Goal: Task Accomplishment & Management: Use online tool/utility

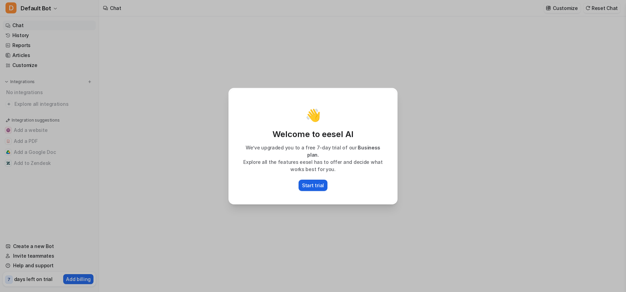
click at [315, 182] on p "Start trial" at bounding box center [313, 185] width 22 height 7
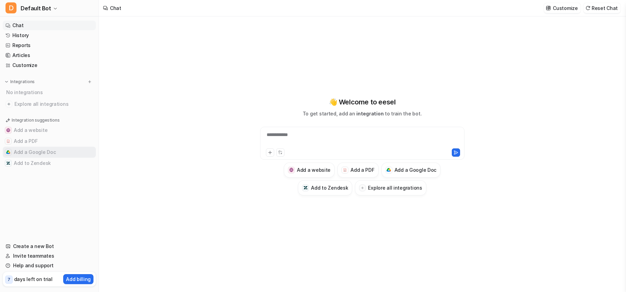
click at [23, 153] on button "Add a Google Doc" at bounding box center [49, 152] width 93 height 11
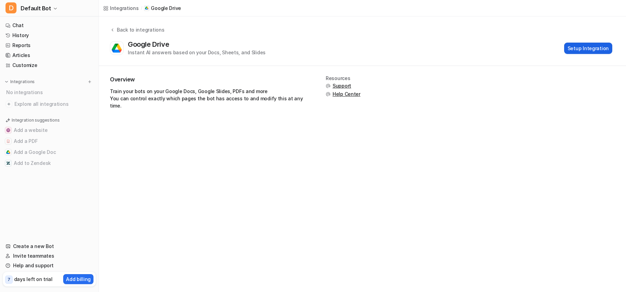
click at [588, 48] on button "Setup Integration" at bounding box center [588, 48] width 48 height 11
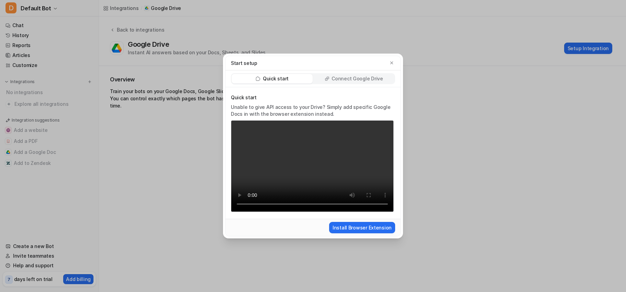
click at [361, 79] on p "Connect Google Drive" at bounding box center [357, 78] width 51 height 7
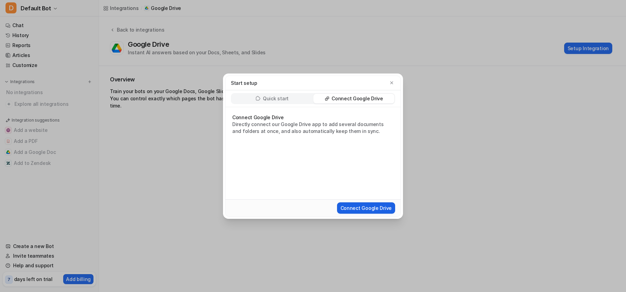
click at [353, 208] on button "Connect Google Drive" at bounding box center [366, 207] width 58 height 11
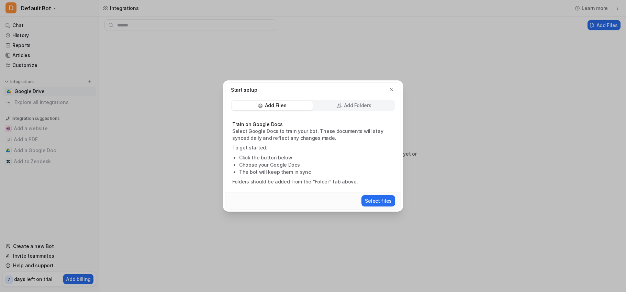
click at [347, 107] on p "Add Folders" at bounding box center [357, 105] width 27 height 7
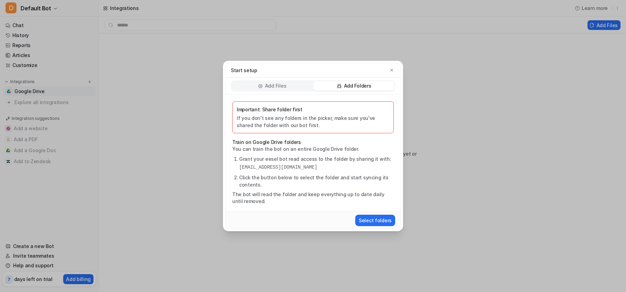
drag, startPoint x: 358, startPoint y: 168, endPoint x: 237, endPoint y: 168, distance: 121.0
click at [237, 168] on ol "Grant your eesel bot read access to the folder by sharing it with: eesel-ai@ees…" at bounding box center [312, 171] width 161 height 33
copy pre "eesel-ai@eesel-ai.iam.gserviceaccount.com"
click at [383, 221] on button "Select folders" at bounding box center [375, 220] width 40 height 11
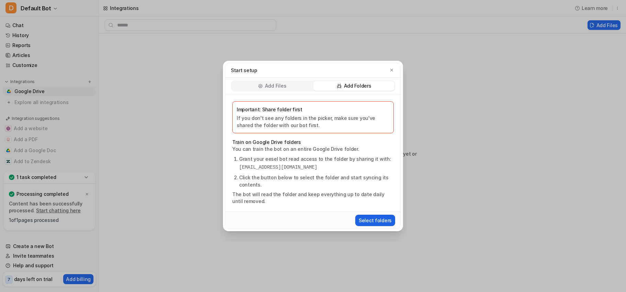
click at [368, 220] on button "Select folders" at bounding box center [375, 220] width 40 height 11
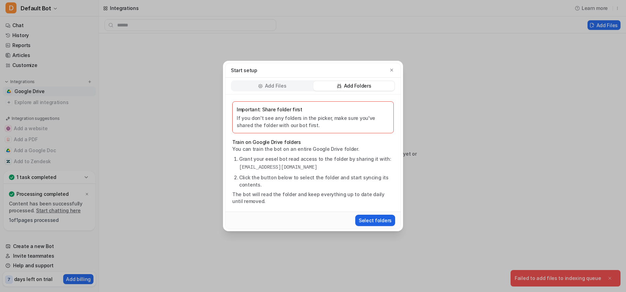
click at [364, 220] on button "Select folders" at bounding box center [375, 220] width 40 height 11
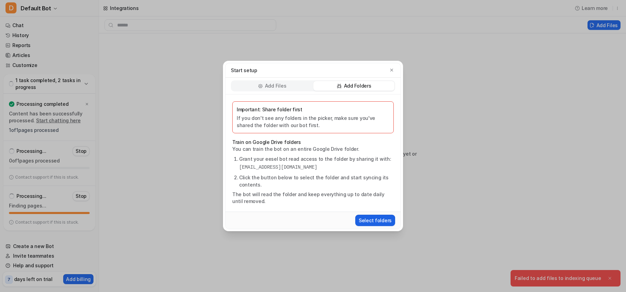
click at [372, 221] on button "Select folders" at bounding box center [375, 220] width 40 height 11
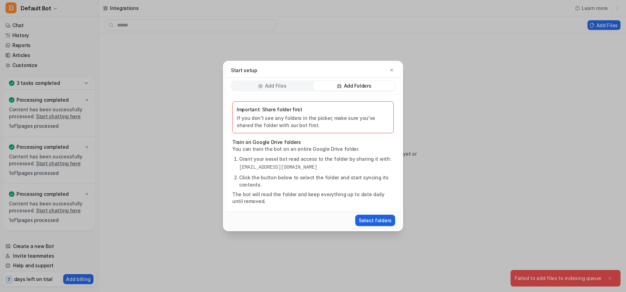
click at [369, 221] on button "Select folders" at bounding box center [375, 220] width 40 height 11
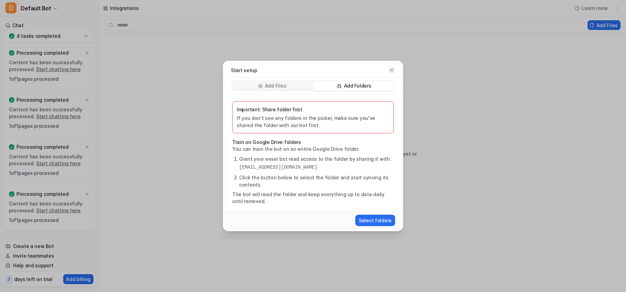
click at [394, 69] on button "button" at bounding box center [391, 70] width 7 height 7
